Goal: Task Accomplishment & Management: Use online tool/utility

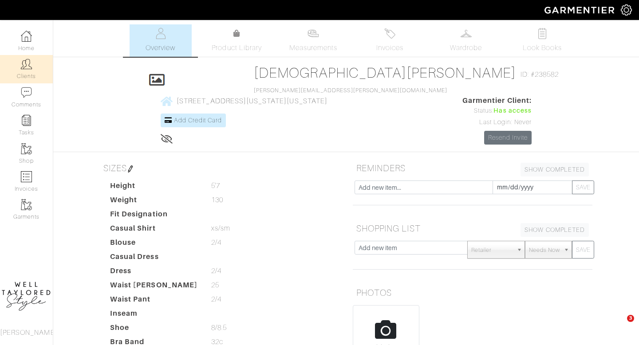
click at [28, 76] on link "Clients" at bounding box center [26, 69] width 53 height 28
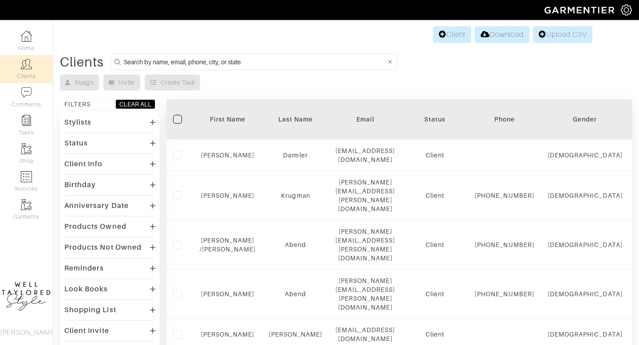
click at [243, 63] on input at bounding box center [255, 61] width 262 height 11
type input "KEVIN"
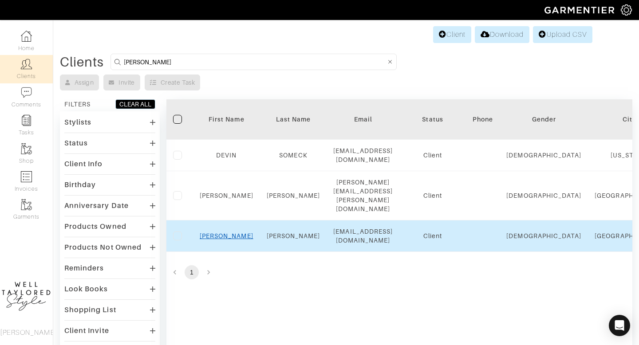
click at [230, 233] on link "kevin" at bounding box center [227, 236] width 54 height 7
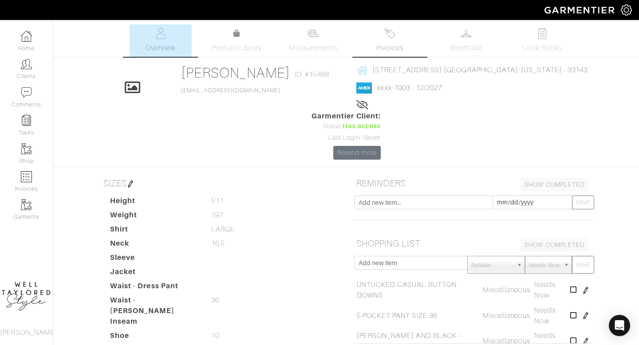
click at [388, 37] on img at bounding box center [390, 33] width 11 height 11
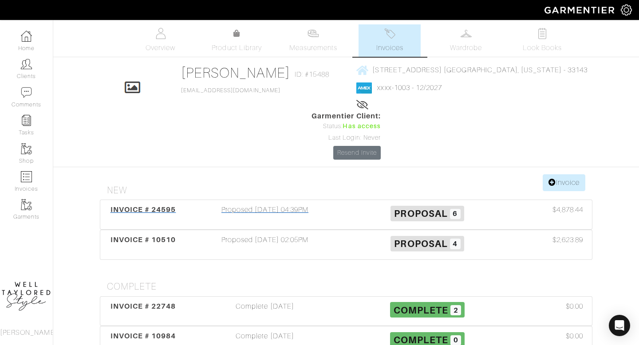
click at [268, 205] on div "Proposed [DATE] 04:39PM" at bounding box center [265, 215] width 163 height 20
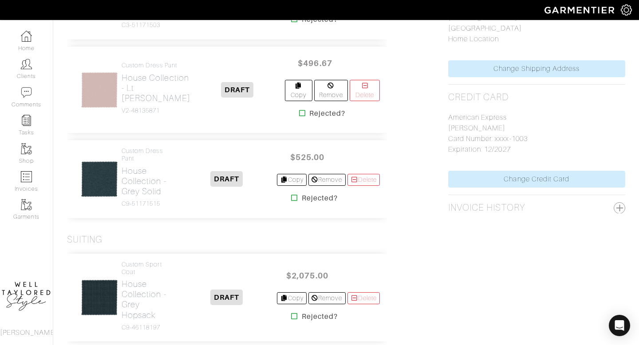
scroll to position [436, 0]
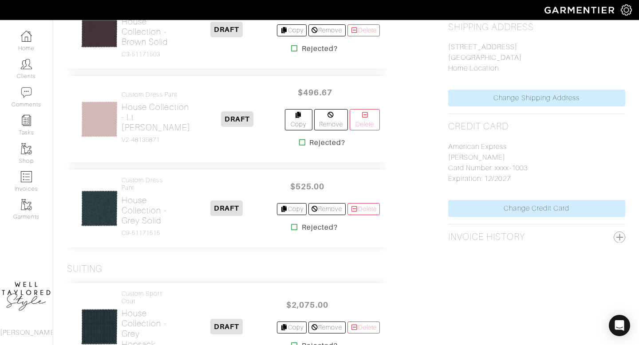
click at [156, 146] on div "Custom Dress Pant House Collection - Lt [PERSON_NAME] V2-48135871" at bounding box center [156, 119] width 69 height 56
click at [147, 128] on h2 "House Collection - Lt [PERSON_NAME]" at bounding box center [156, 117] width 69 height 31
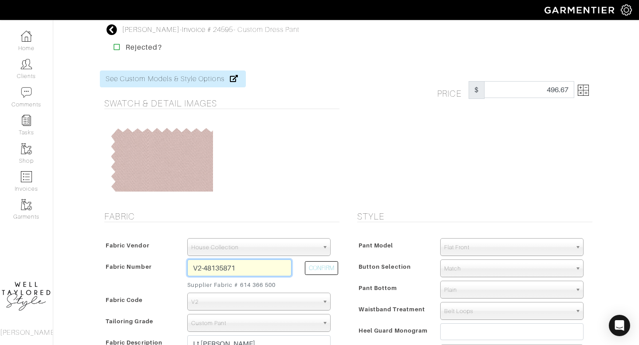
click at [244, 267] on input "V2-48135871" at bounding box center [239, 268] width 104 height 17
type input "E1-48135881"
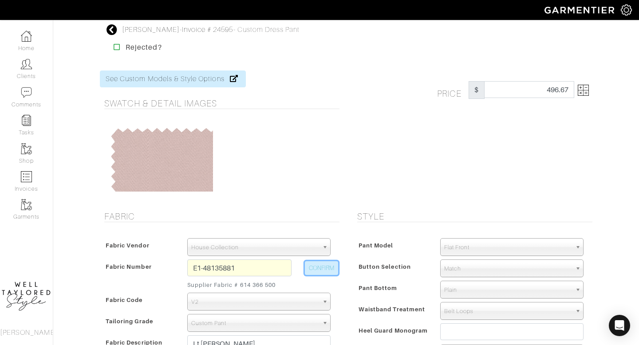
click at [328, 262] on button "CONFIRM" at bounding box center [321, 269] width 33 height 14
select select "5649"
type input "Dk Grey"
select select
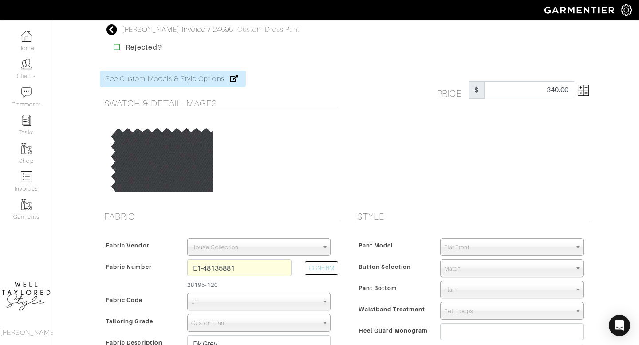
click at [584, 90] on img at bounding box center [583, 90] width 11 height 11
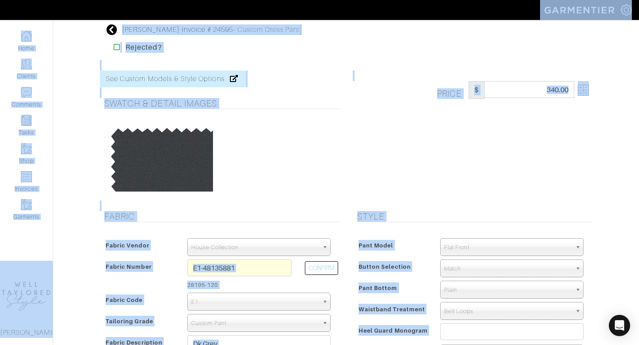
click at [584, 90] on img at bounding box center [583, 90] width 11 height 11
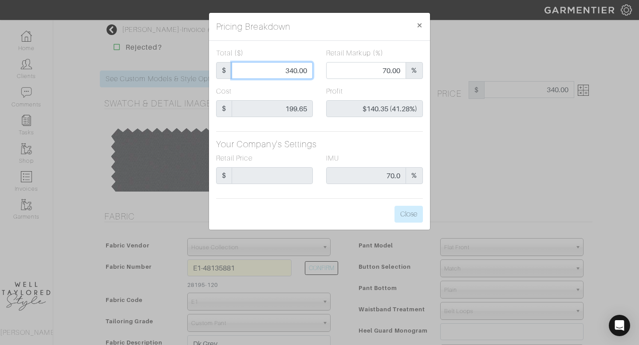
click at [302, 68] on input "340.00" at bounding box center [272, 70] width 81 height 17
type input "5"
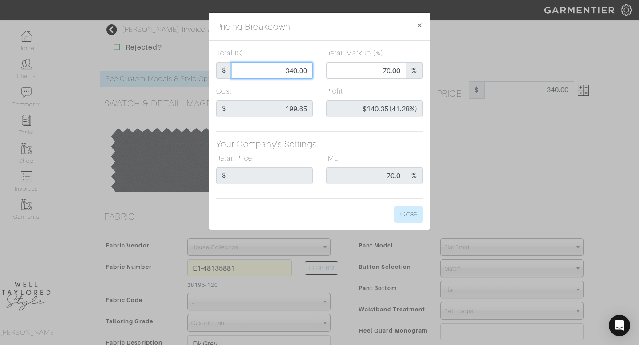
type input "0.00"
type input "-$194.65 (-3893.00%)"
type input "50"
type input "-$149.65 (-299.30%)"
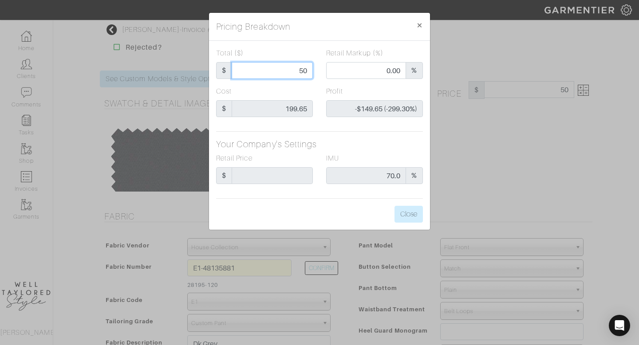
type input "500"
type input "79.60"
type input "$300.35 (60.07%)"
type input "5000"
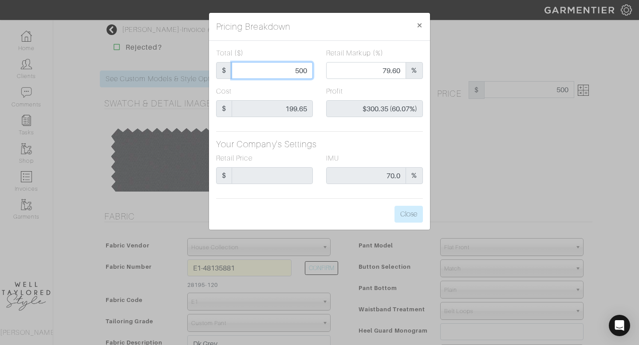
type input "5000"
type input "97.96"
type input "$4,800.35 (96.01%)"
type input "500"
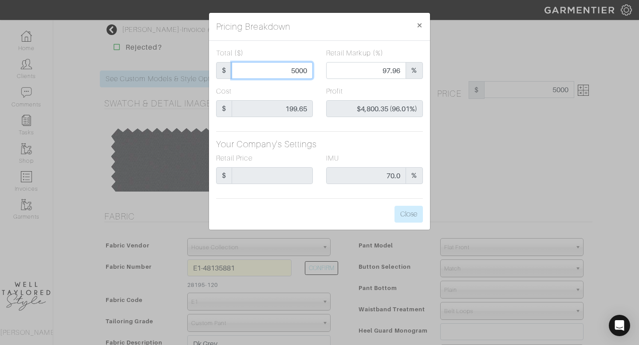
type input "79.60"
type input "$300.35 (60.07%)"
type input "500"
type input "500.00"
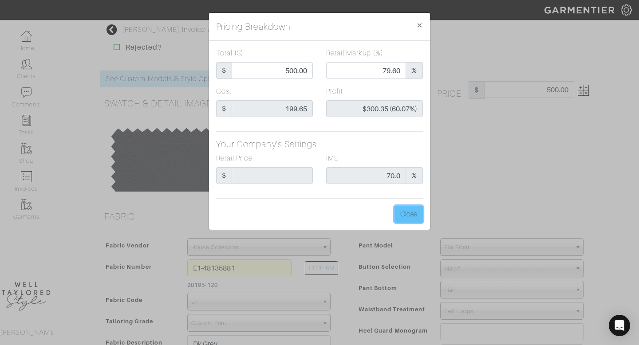
click at [402, 214] on button "Close" at bounding box center [409, 214] width 28 height 17
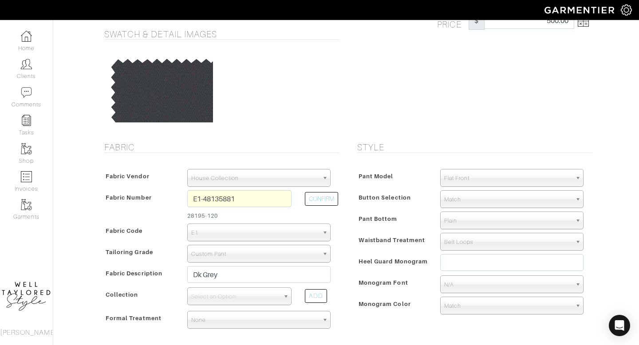
scroll to position [71, 0]
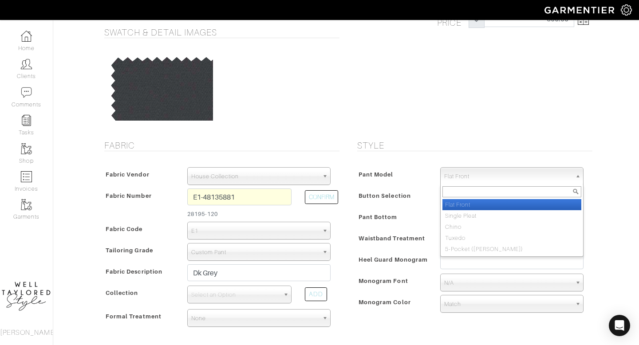
click at [465, 182] on span "Flat Front" at bounding box center [507, 177] width 127 height 18
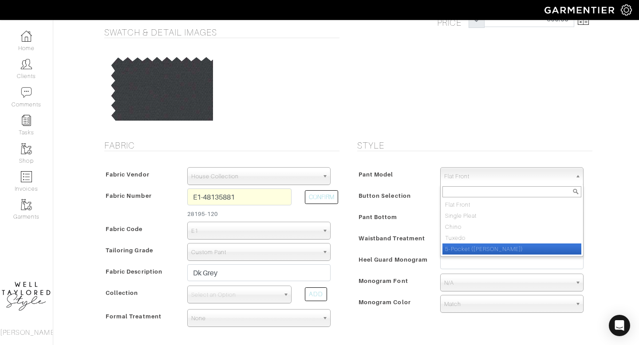
click at [459, 249] on li "5-Pocket ([PERSON_NAME])" at bounding box center [512, 249] width 139 height 11
select select "13"
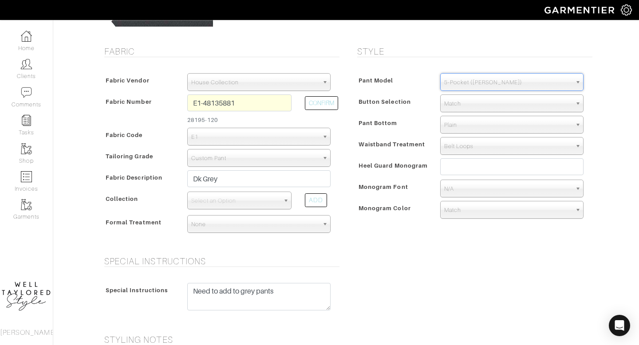
scroll to position [167, 0]
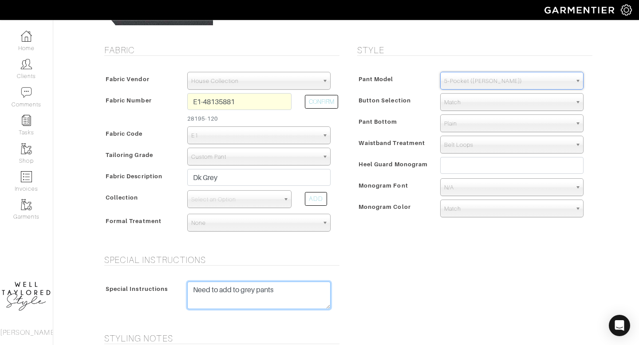
click at [275, 294] on textarea "Need to add to grey pants" at bounding box center [258, 296] width 143 height 28
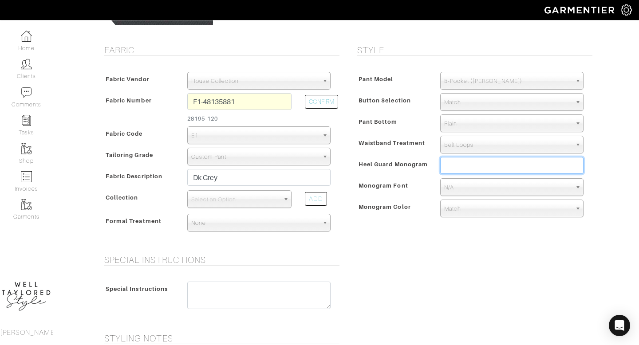
click at [465, 171] on input "text" at bounding box center [511, 165] width 143 height 17
type input "KCN"
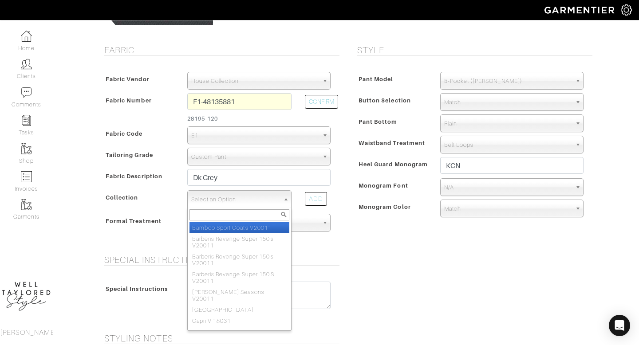
click at [238, 198] on span "Select an Option" at bounding box center [235, 200] width 88 height 18
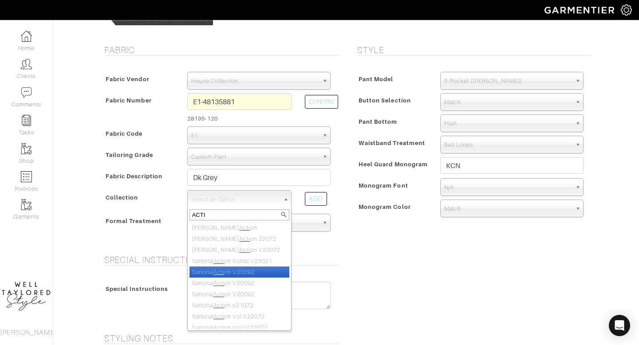
type input "ACTI"
click at [230, 271] on li "Sartorial Acti on V20092" at bounding box center [240, 272] width 100 height 11
select select "756"
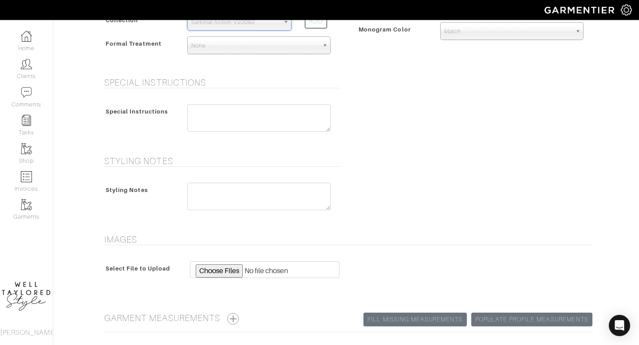
scroll to position [419, 0]
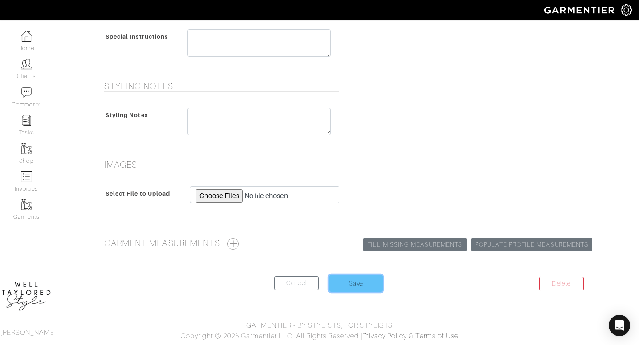
click at [361, 281] on input "Save" at bounding box center [355, 283] width 53 height 17
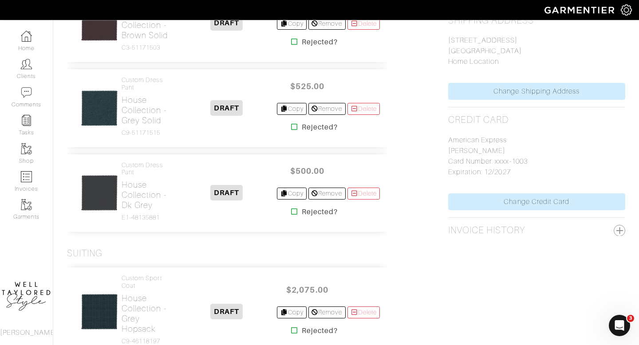
scroll to position [443, 0]
click at [150, 199] on h2 "House Collection - Dk Grey" at bounding box center [149, 195] width 55 height 31
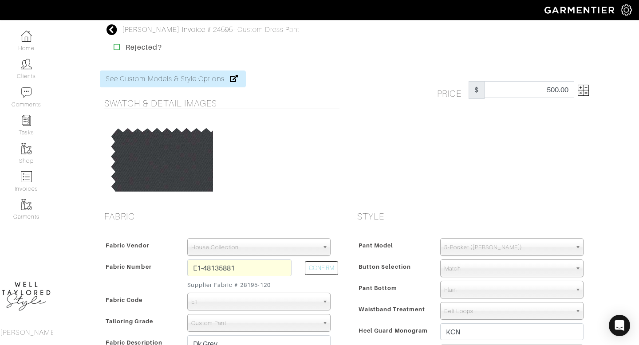
click at [585, 89] on img at bounding box center [583, 90] width 11 height 11
